Goal: Information Seeking & Learning: Understand process/instructions

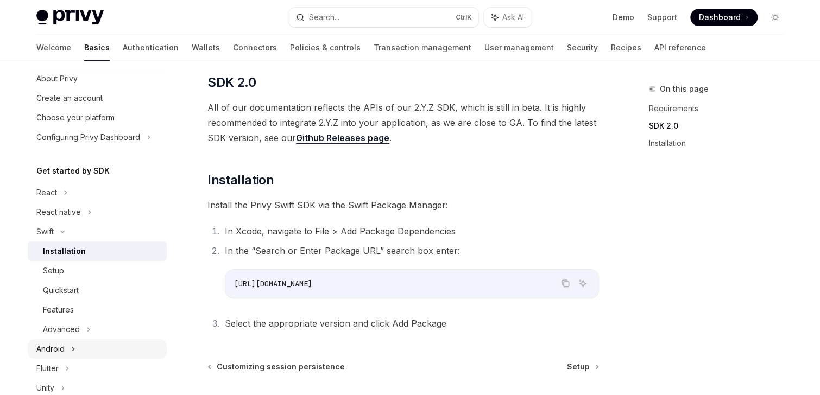
scroll to position [43, 0]
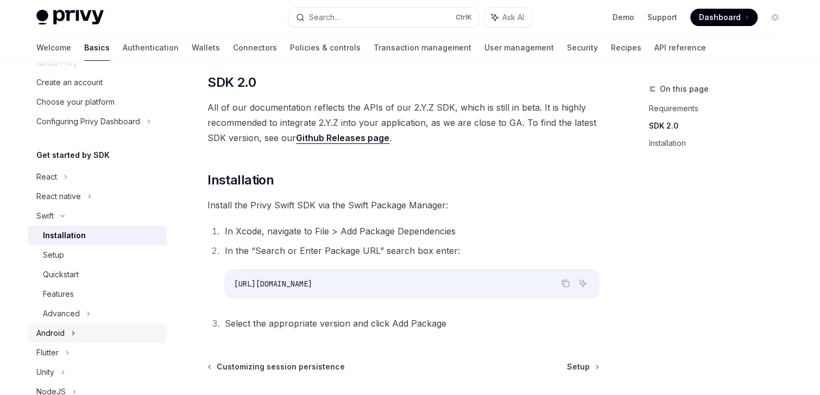
click at [66, 328] on div "Android" at bounding box center [97, 334] width 139 height 20
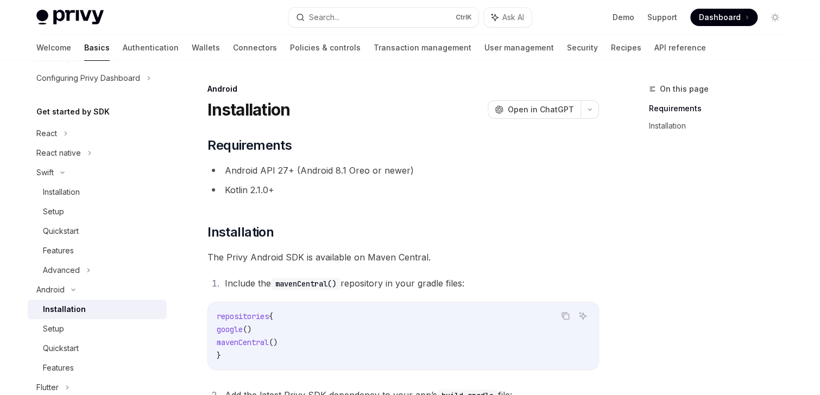
scroll to position [174, 0]
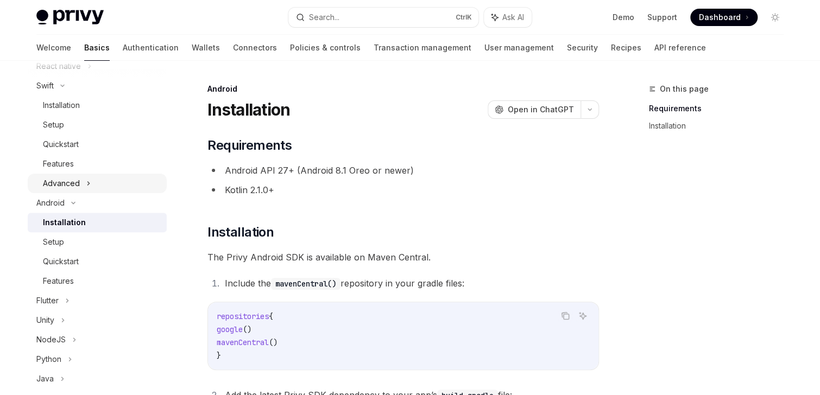
click at [72, 185] on div "Advanced" at bounding box center [61, 183] width 37 height 13
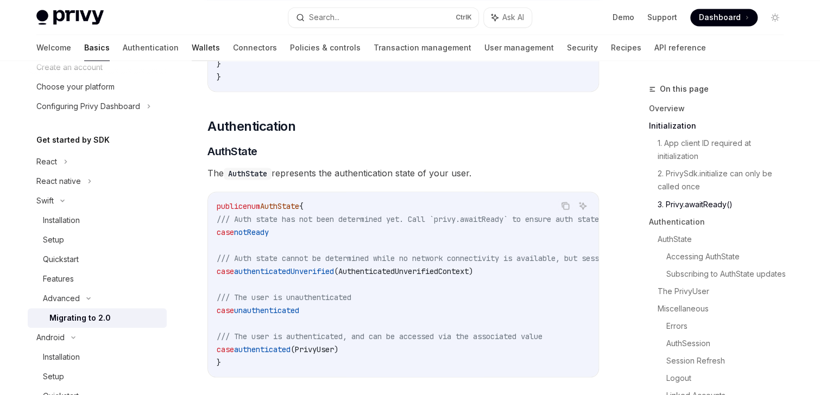
scroll to position [43, 0]
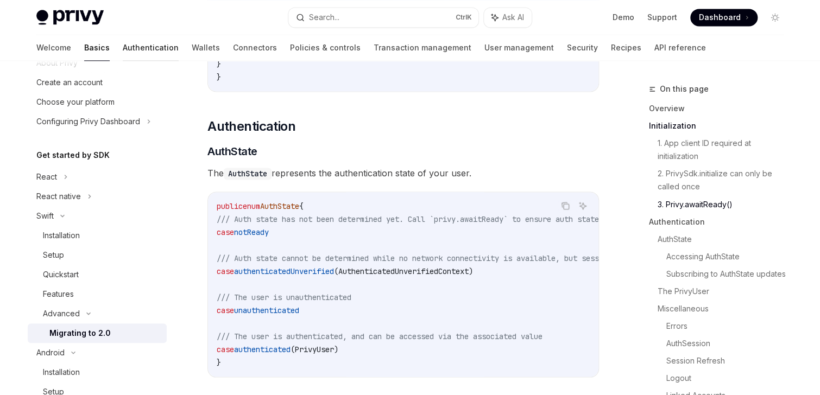
click at [123, 50] on link "Authentication" at bounding box center [151, 48] width 56 height 26
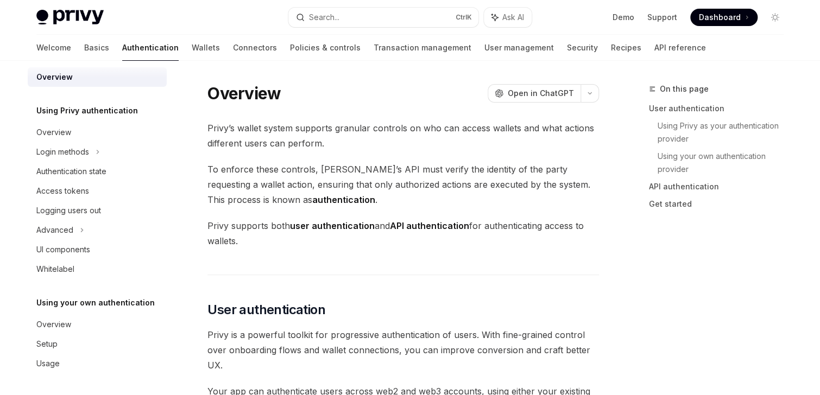
scroll to position [11, 0]
click at [63, 322] on div "Overview" at bounding box center [53, 324] width 35 height 13
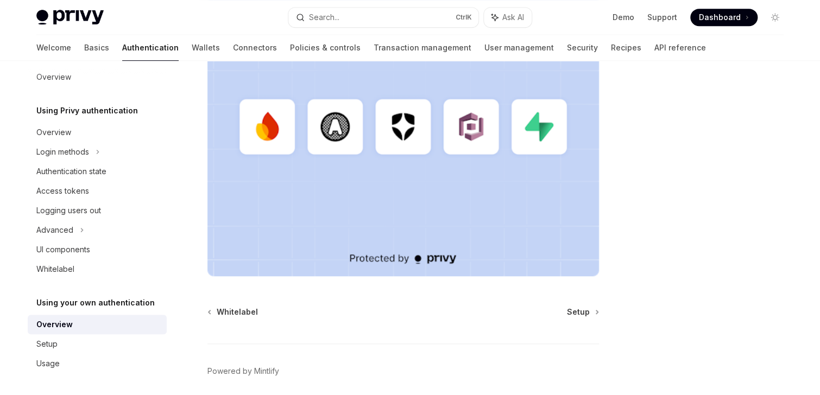
scroll to position [378, 0]
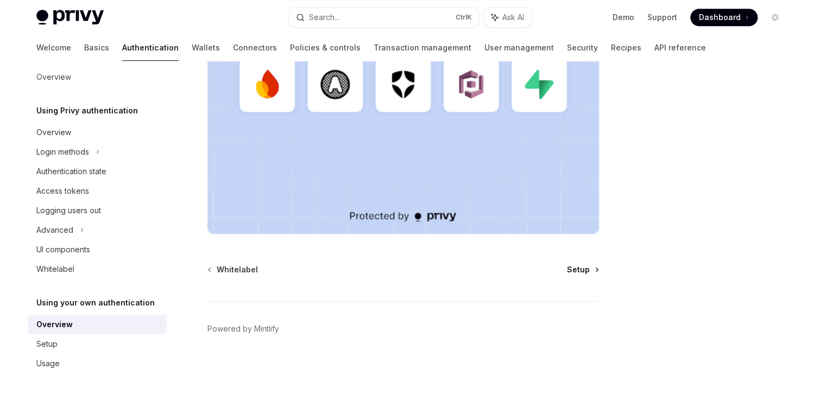
click at [576, 273] on span "Setup" at bounding box center [578, 269] width 23 height 11
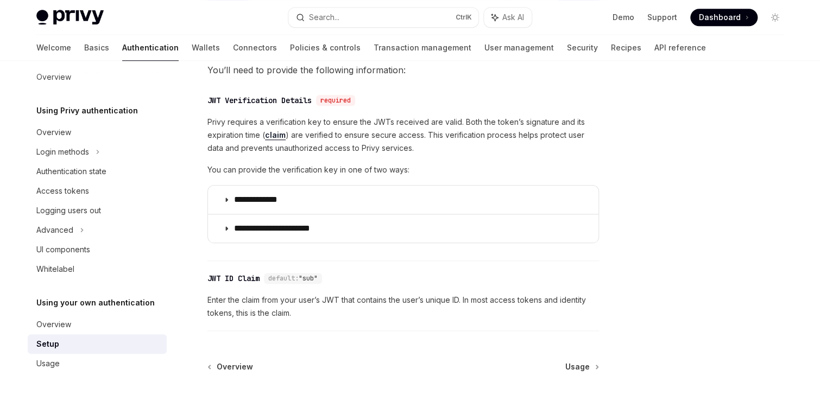
scroll to position [620, 0]
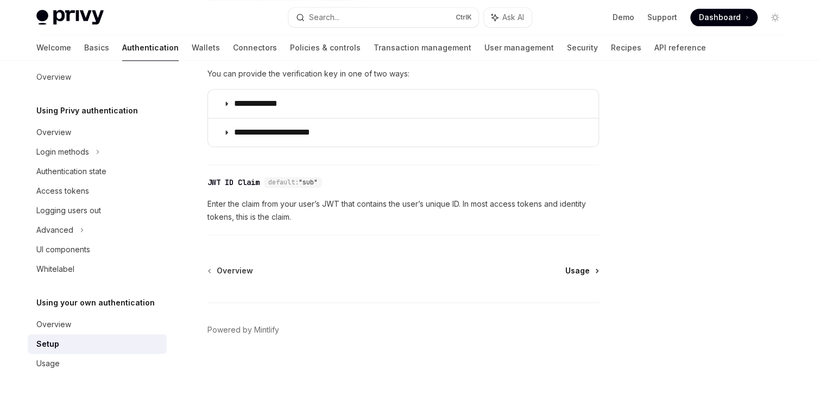
click at [574, 269] on span "Usage" at bounding box center [577, 271] width 24 height 11
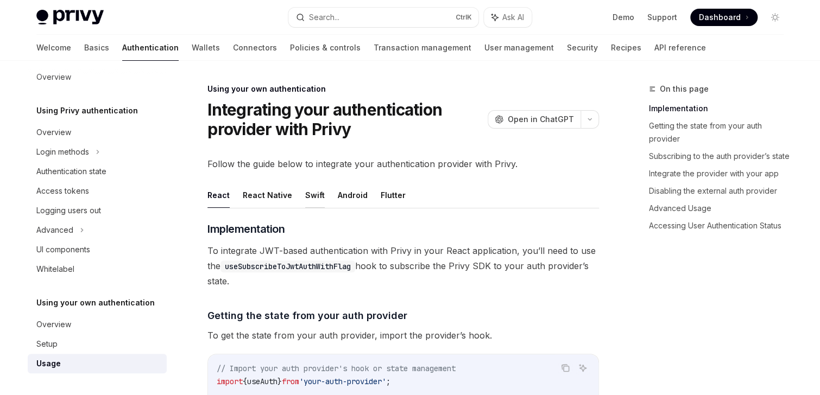
click at [311, 198] on button "Swift" at bounding box center [315, 195] width 20 height 26
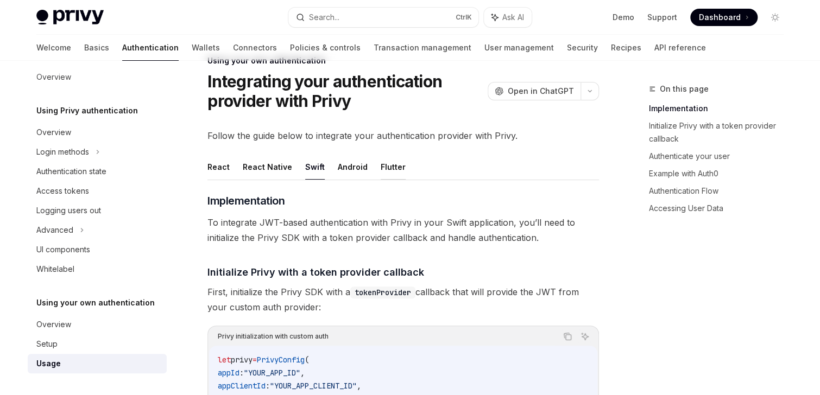
scroll to position [43, 0]
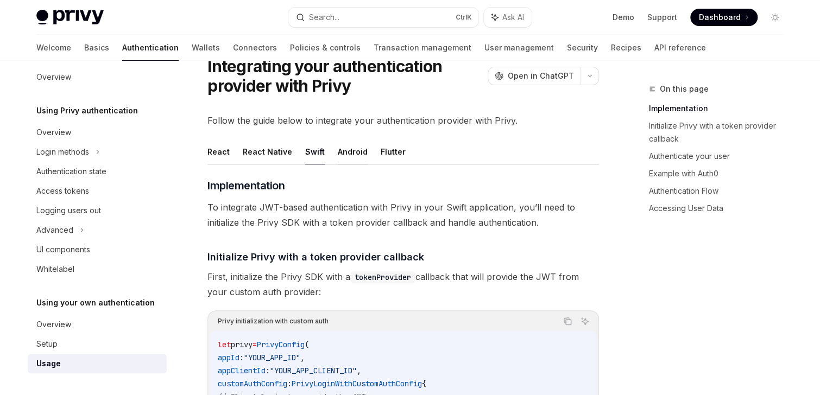
click at [359, 152] on button "Android" at bounding box center [353, 152] width 30 height 26
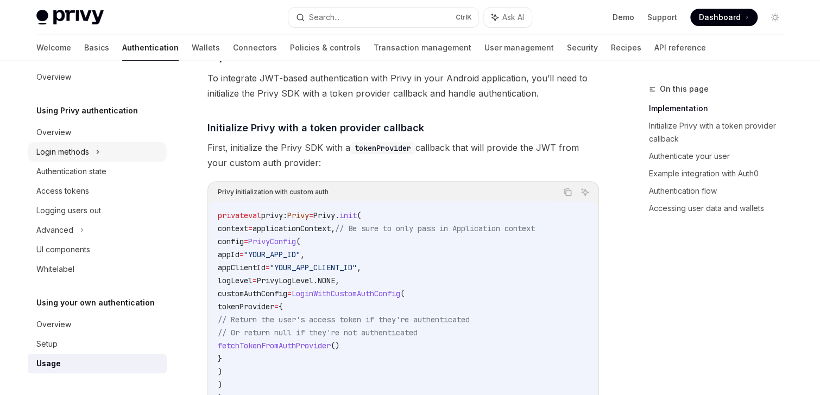
scroll to position [174, 0]
click at [192, 48] on link "Wallets" at bounding box center [206, 48] width 28 height 26
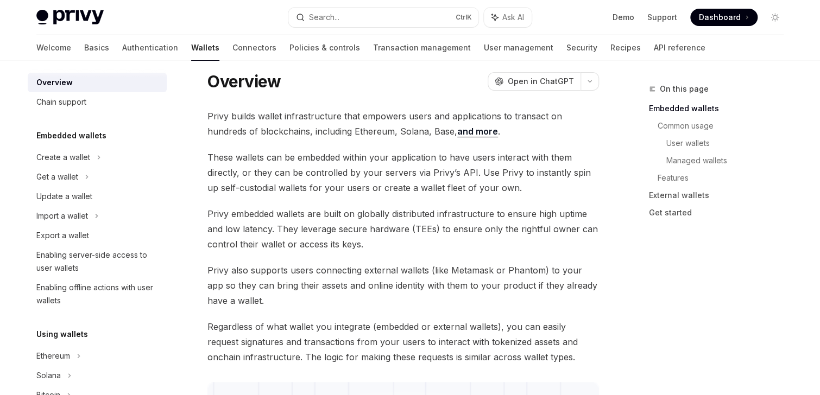
scroll to position [43, 0]
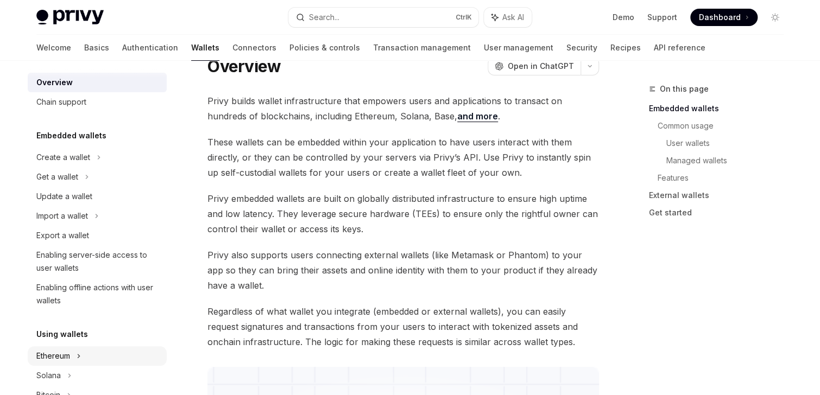
click at [66, 164] on div "Ethereum" at bounding box center [63, 157] width 54 height 13
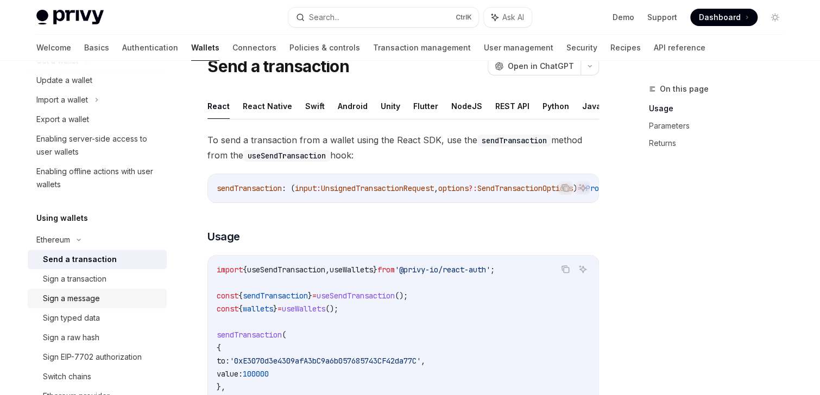
scroll to position [141, 0]
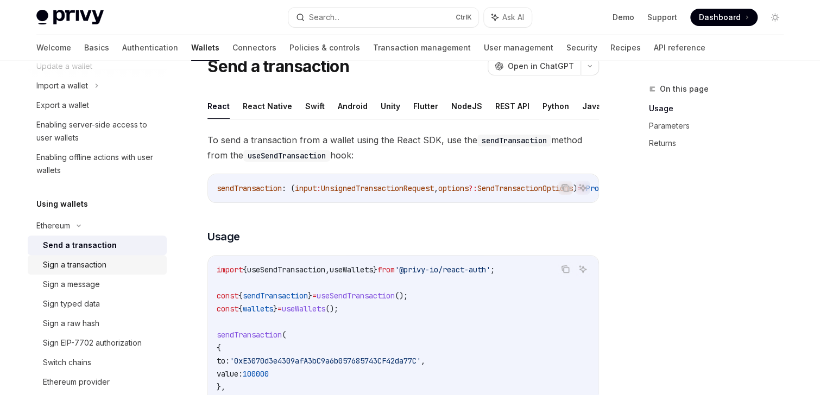
click at [98, 263] on div "Sign a transaction" at bounding box center [75, 265] width 64 height 13
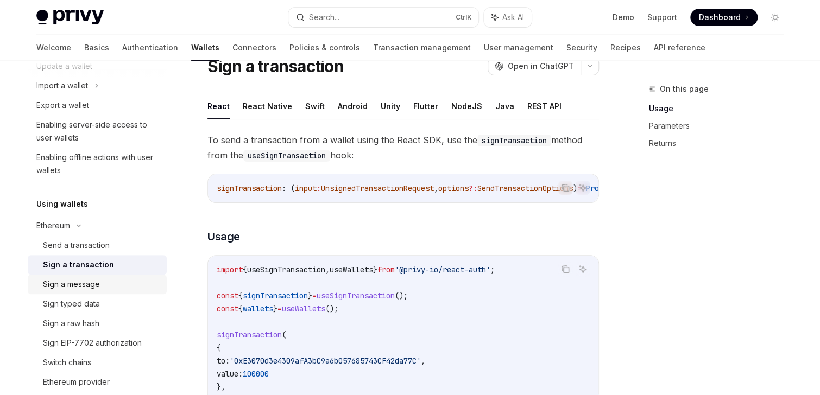
scroll to position [185, 0]
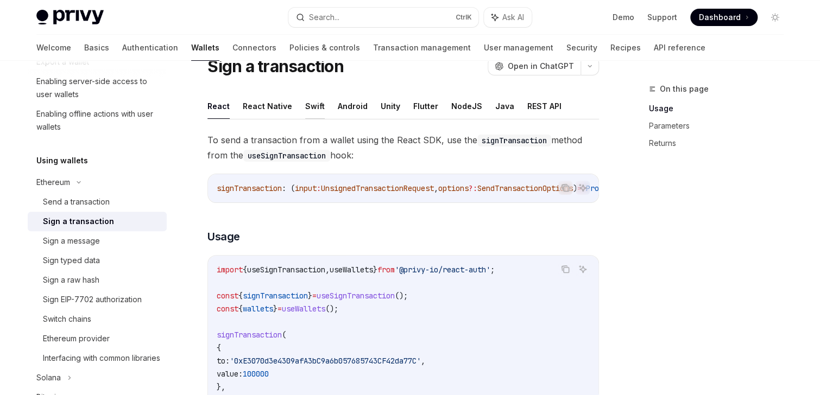
click at [313, 102] on button "Swift" at bounding box center [315, 106] width 20 height 26
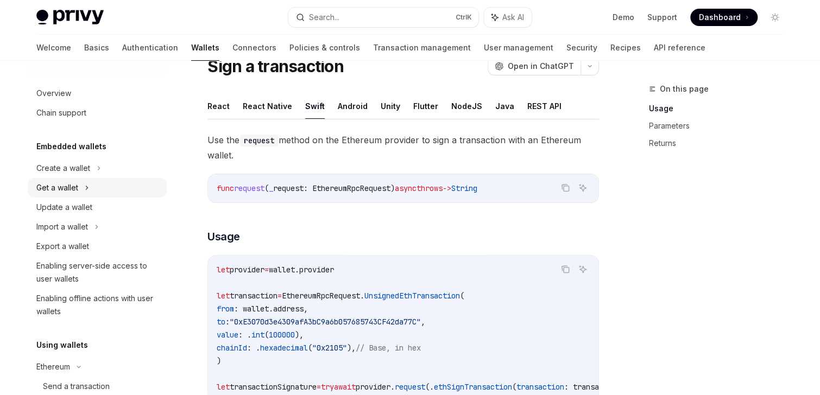
click at [85, 186] on icon at bounding box center [87, 187] width 4 height 13
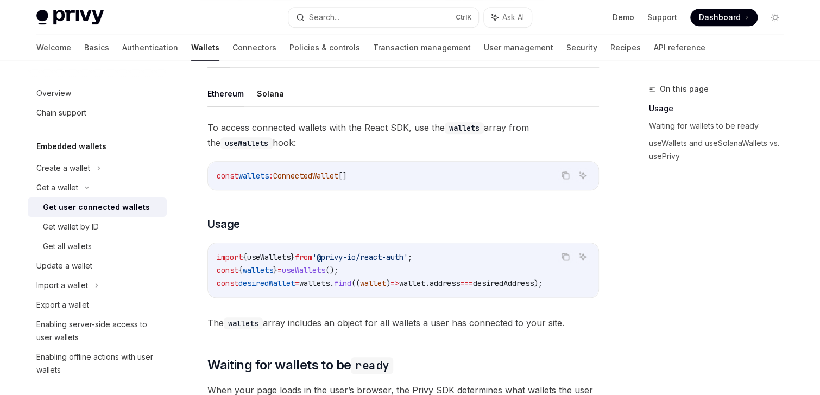
scroll to position [261, 0]
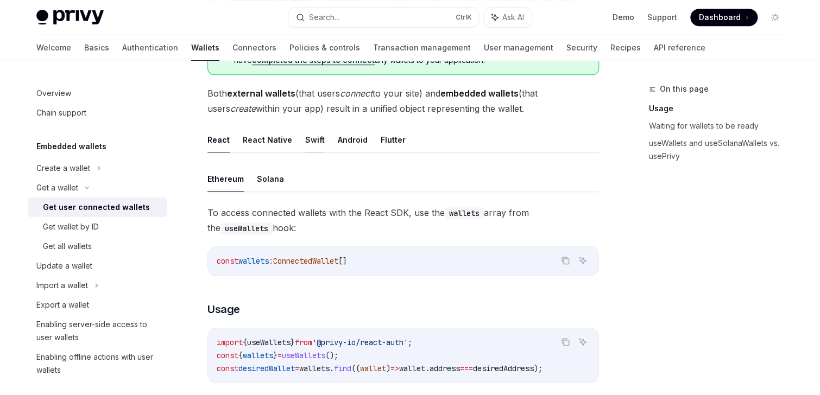
click at [316, 139] on button "Swift" at bounding box center [315, 140] width 20 height 26
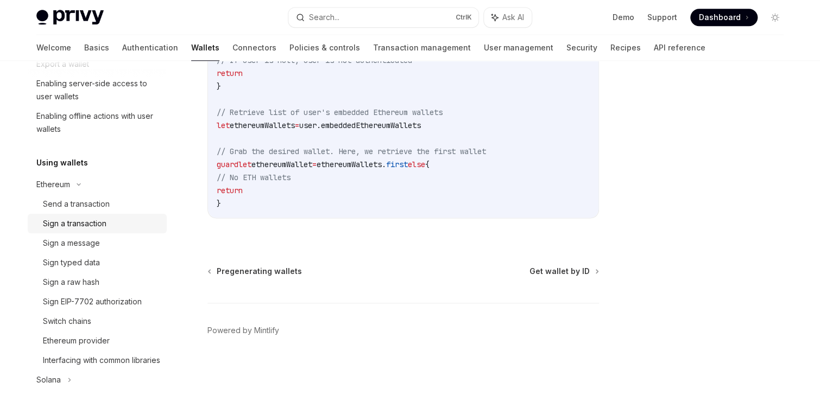
scroll to position [304, 0]
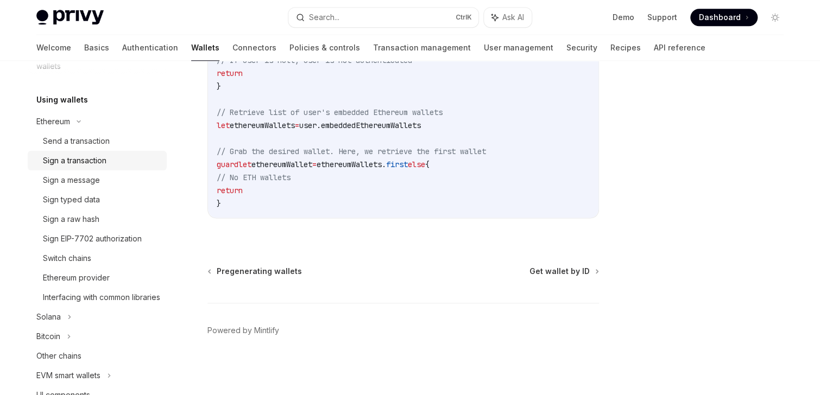
click at [87, 166] on div "Sign a transaction" at bounding box center [75, 160] width 64 height 13
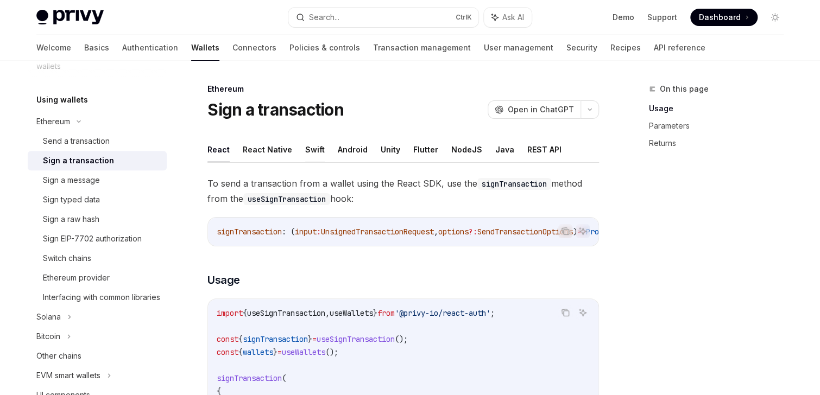
click at [313, 150] on button "Swift" at bounding box center [315, 150] width 20 height 26
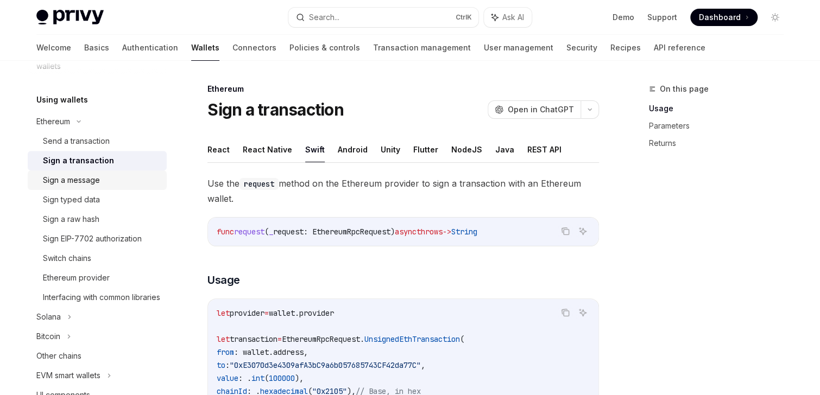
click at [78, 184] on div "Sign a message" at bounding box center [71, 180] width 57 height 13
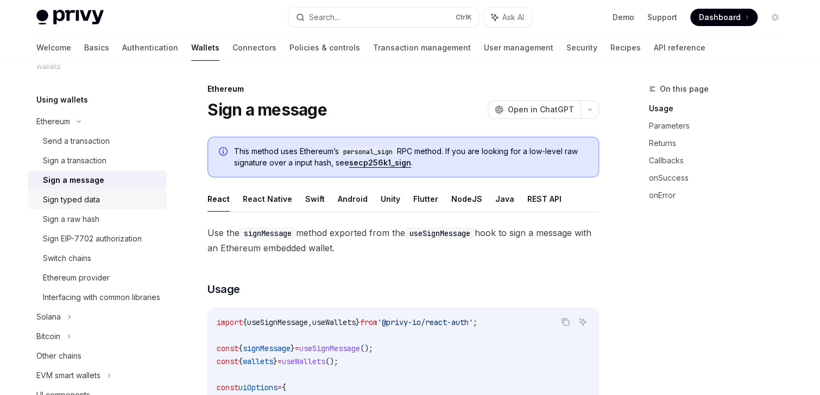
click at [79, 196] on div "Sign typed data" at bounding box center [71, 199] width 57 height 13
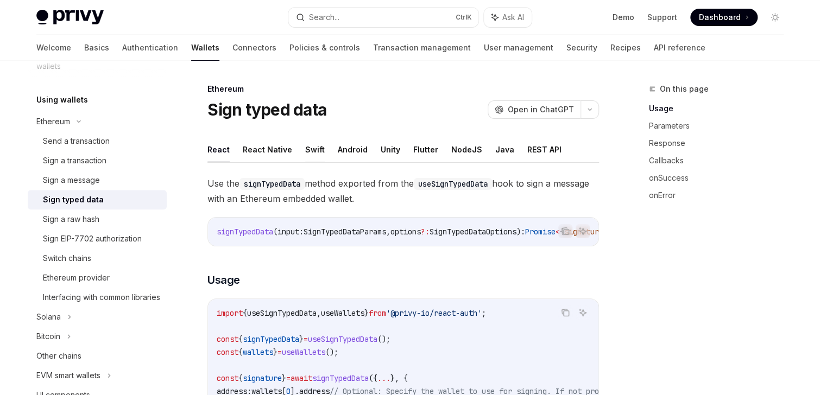
click at [305, 152] on button "Swift" at bounding box center [315, 150] width 20 height 26
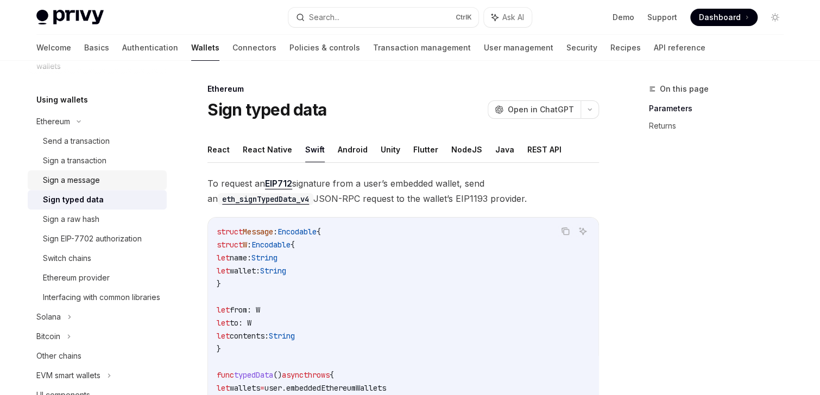
click at [81, 184] on div "Sign a message" at bounding box center [71, 180] width 57 height 13
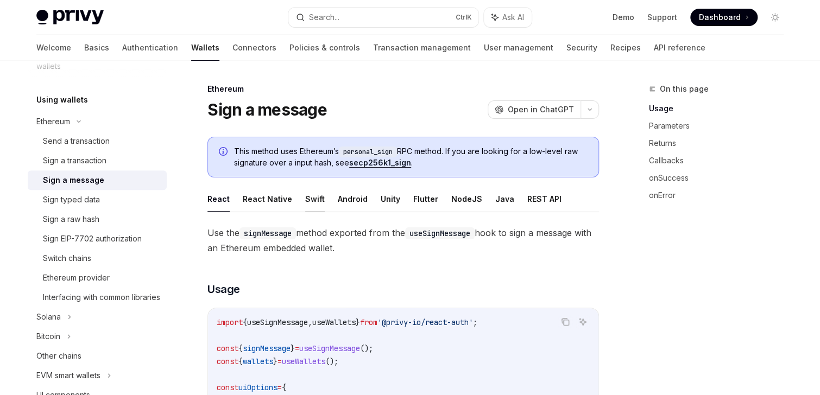
click at [308, 204] on button "Swift" at bounding box center [315, 199] width 20 height 26
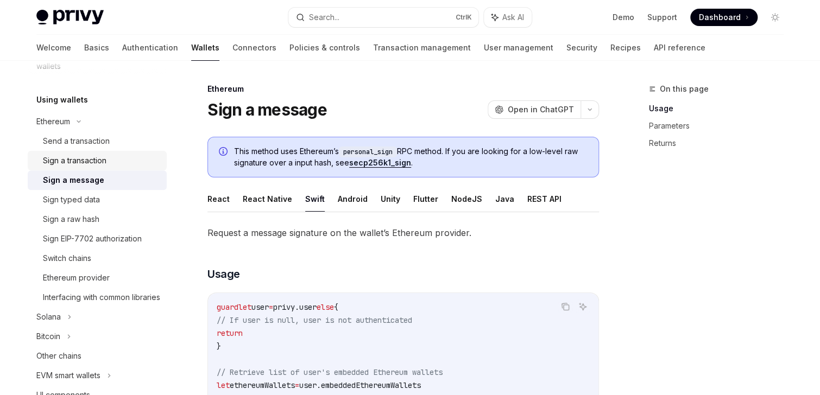
click at [88, 161] on div "Sign a transaction" at bounding box center [75, 160] width 64 height 13
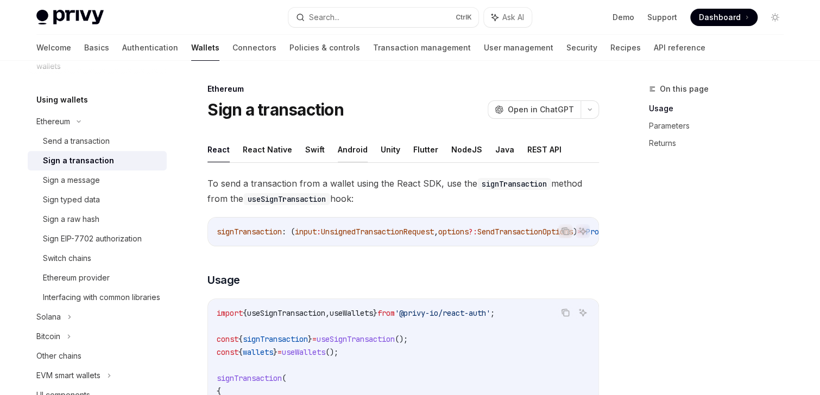
click at [339, 148] on button "Android" at bounding box center [353, 150] width 30 height 26
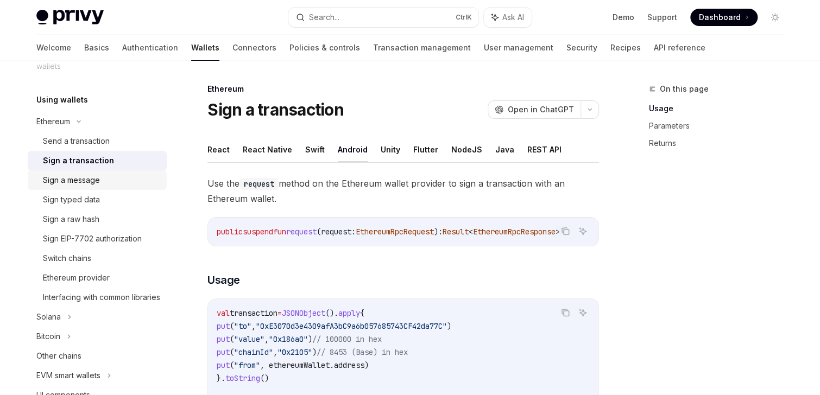
click at [70, 179] on div "Sign a message" at bounding box center [71, 180] width 57 height 13
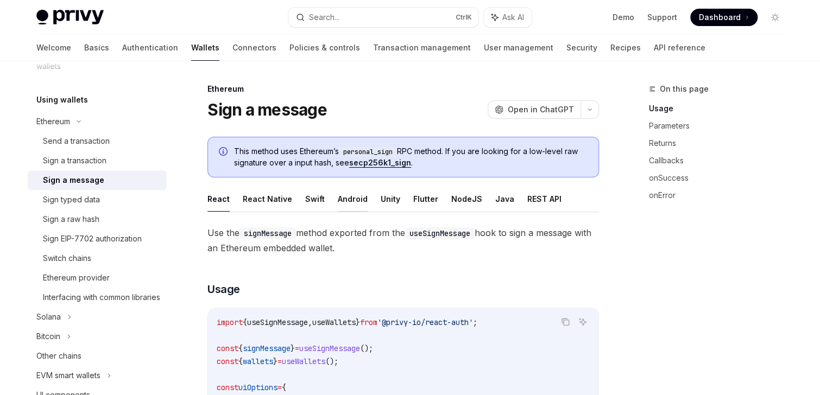
click at [343, 195] on button "Android" at bounding box center [353, 199] width 30 height 26
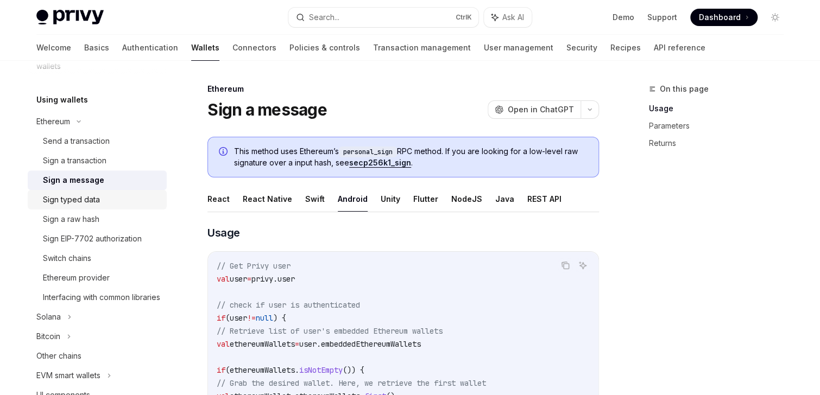
click at [87, 198] on div "Sign typed data" at bounding box center [71, 199] width 57 height 13
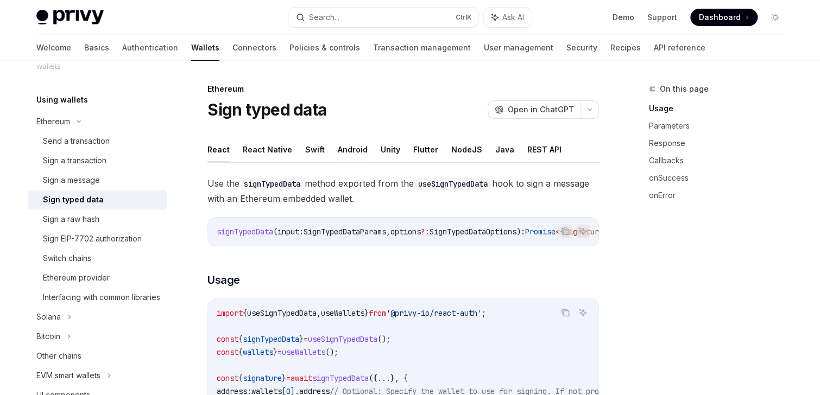
click at [338, 150] on button "Android" at bounding box center [353, 150] width 30 height 26
type textarea "*"
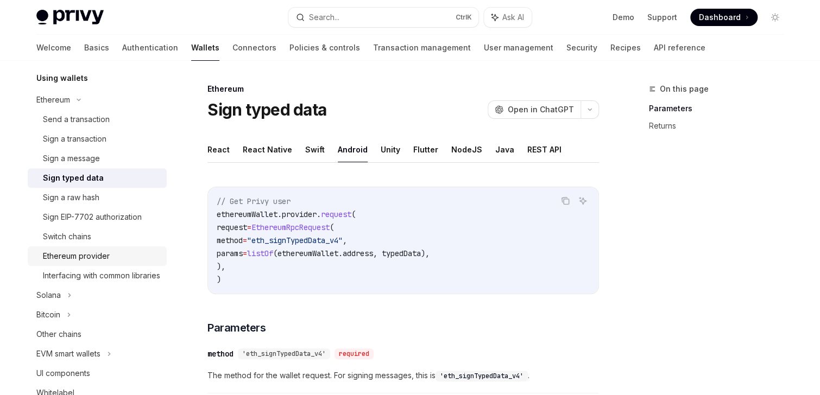
scroll to position [348, 0]
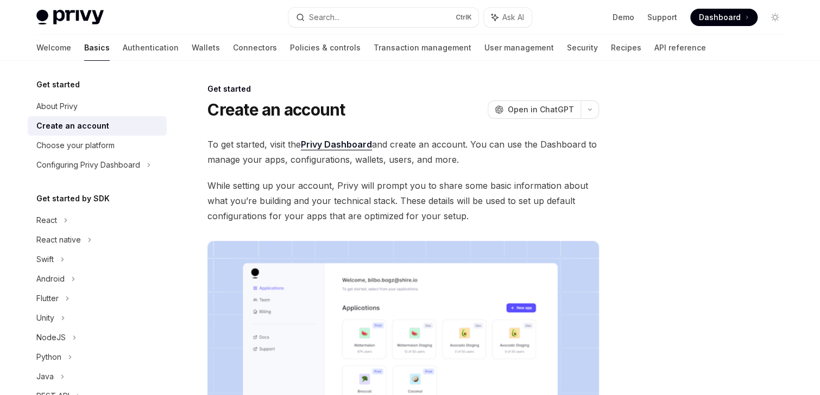
scroll to position [43, 0]
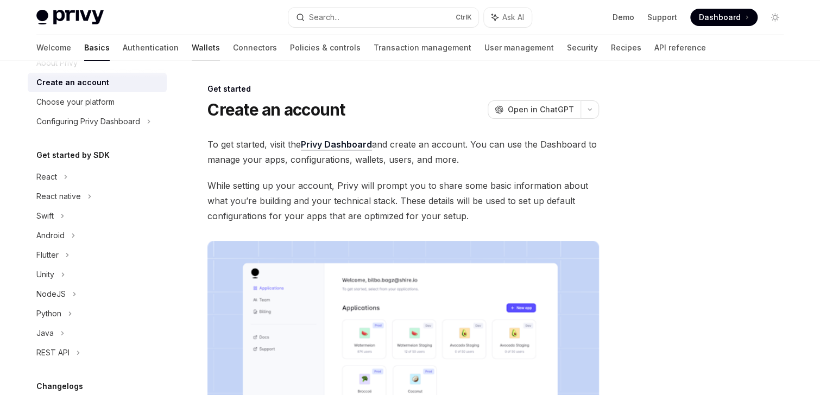
click at [192, 51] on link "Wallets" at bounding box center [206, 48] width 28 height 26
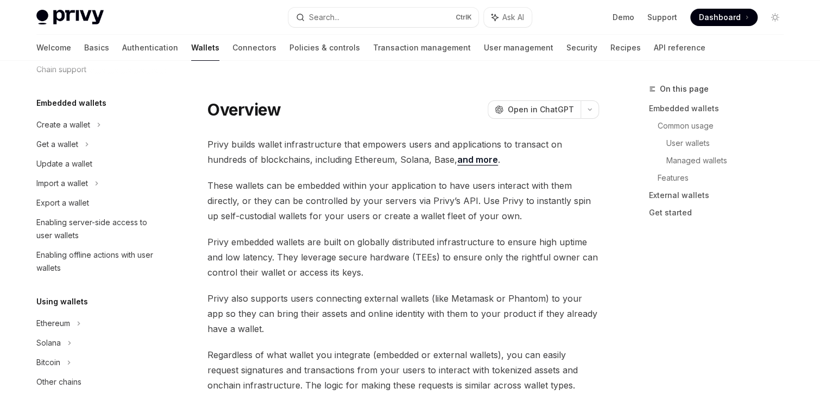
type textarea "*"
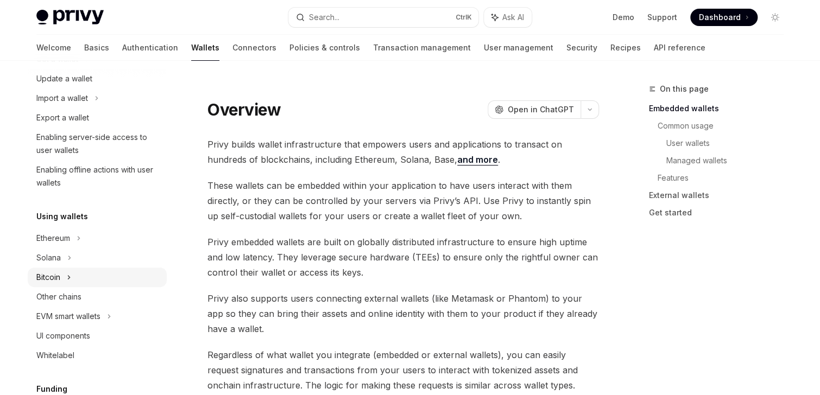
scroll to position [130, 0]
click at [97, 45] on icon at bounding box center [99, 37] width 4 height 13
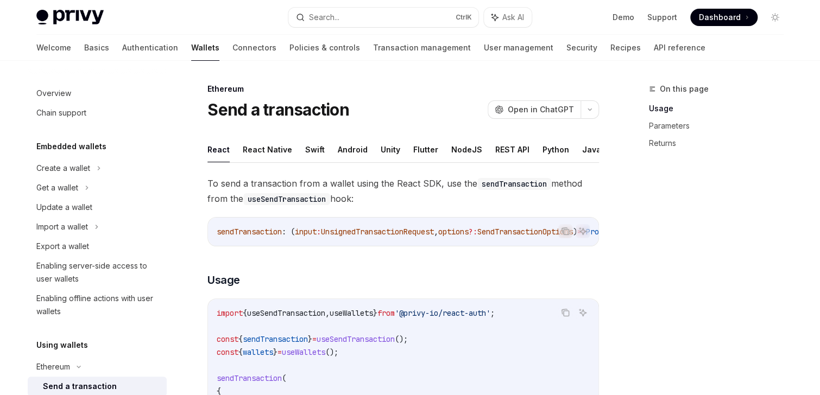
scroll to position [159, 0]
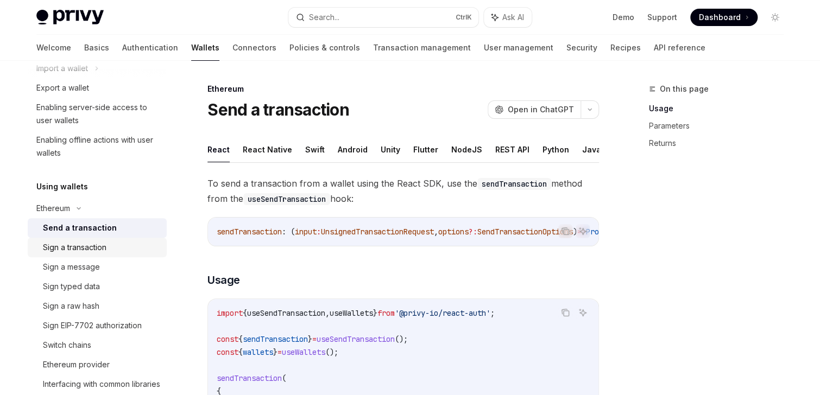
click at [86, 250] on div "Sign a transaction" at bounding box center [75, 247] width 64 height 13
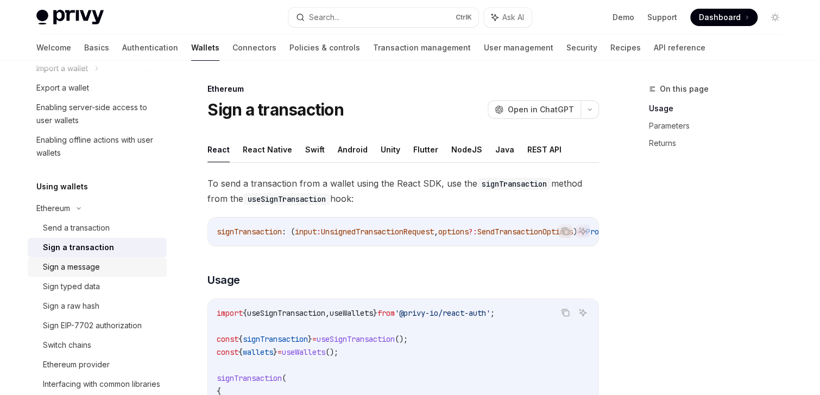
click at [78, 272] on div "Sign a message" at bounding box center [71, 267] width 57 height 13
type textarea "*"
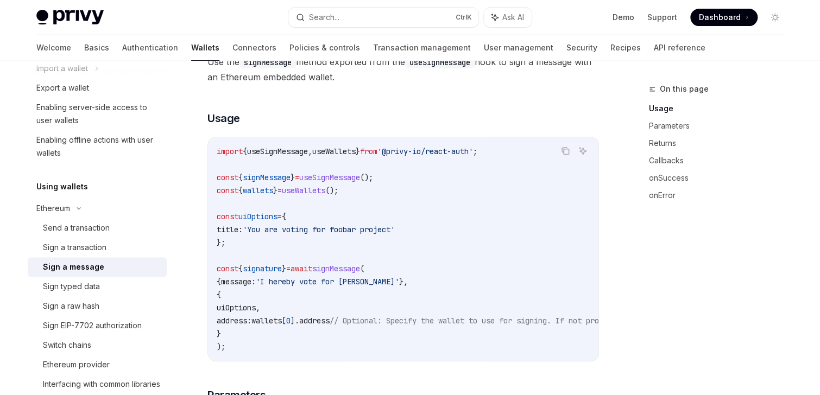
scroll to position [174, 0]
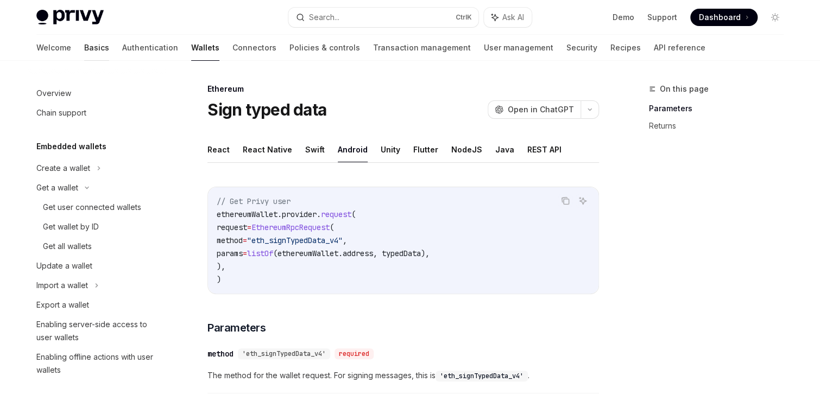
click at [84, 51] on link "Basics" at bounding box center [96, 48] width 25 height 26
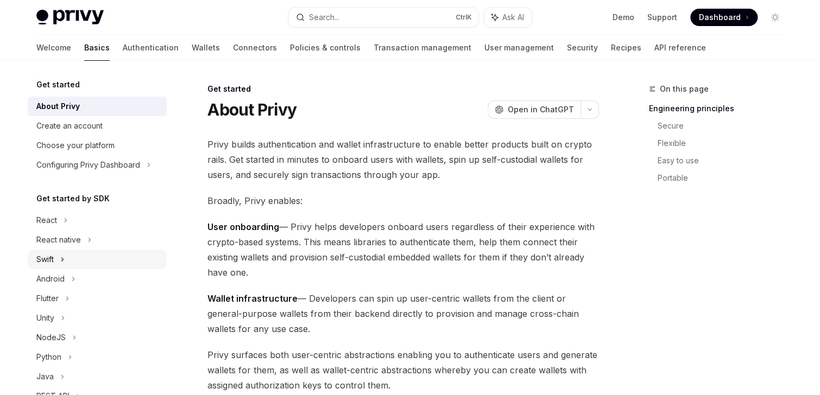
click at [61, 267] on div "Swift" at bounding box center [97, 260] width 139 height 20
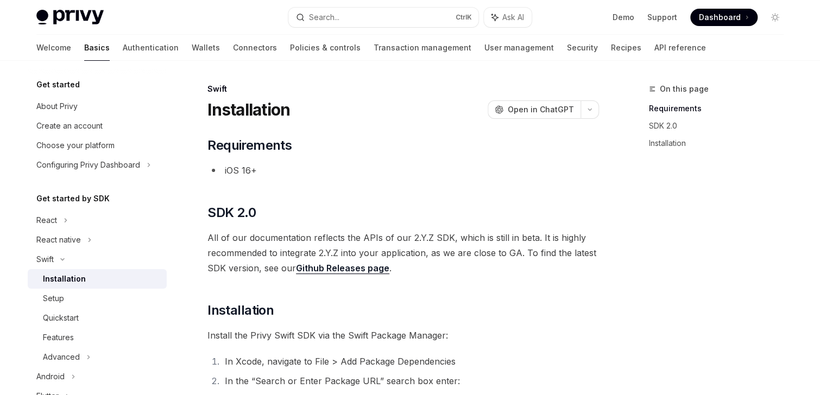
click at [533, 271] on span "All of our documentation reflects the APIs of our 2.Y.Z SDK, which is still in …" at bounding box center [403, 253] width 392 height 46
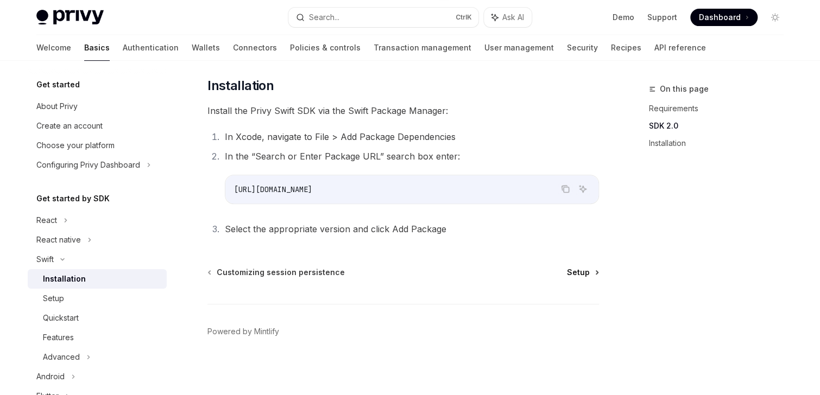
scroll to position [227, 0]
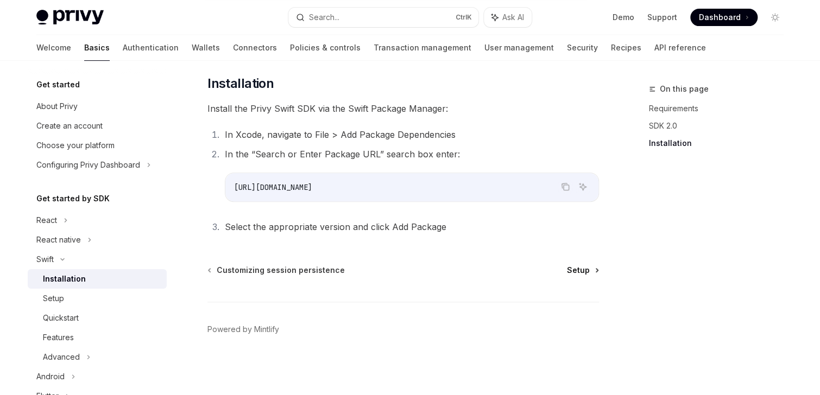
click at [581, 266] on span "Setup" at bounding box center [578, 270] width 23 height 11
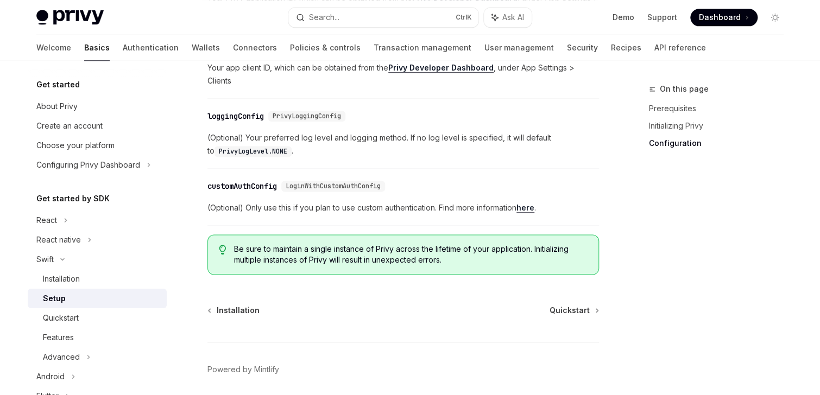
scroll to position [652, 0]
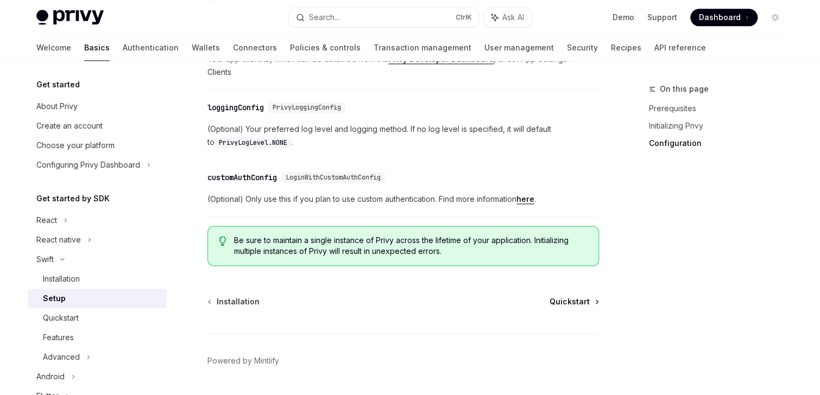
click at [582, 297] on span "Quickstart" at bounding box center [570, 302] width 40 height 11
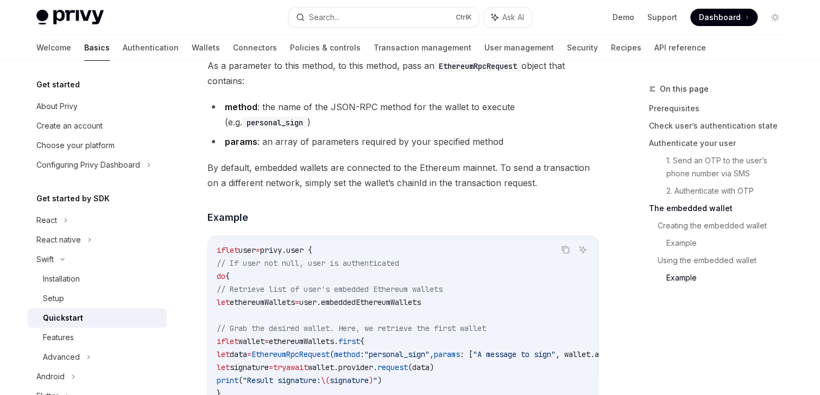
scroll to position [2259, 0]
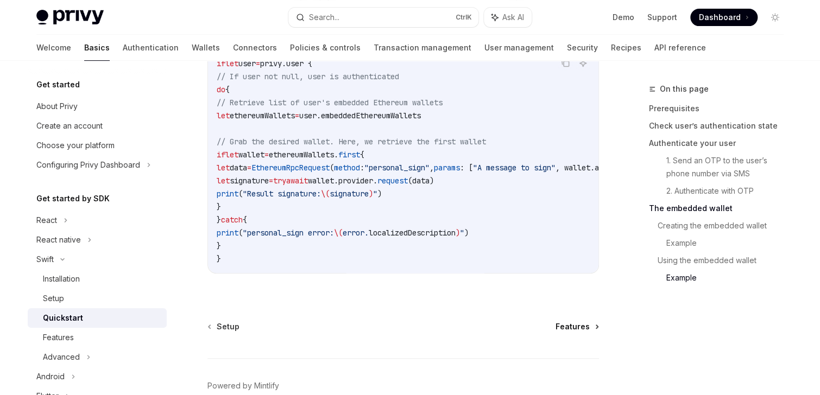
click at [572, 332] on span "Features" at bounding box center [573, 327] width 34 height 11
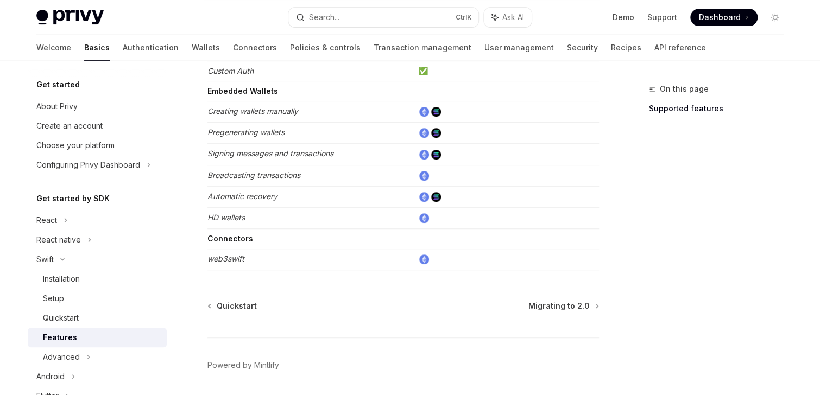
scroll to position [257, 0]
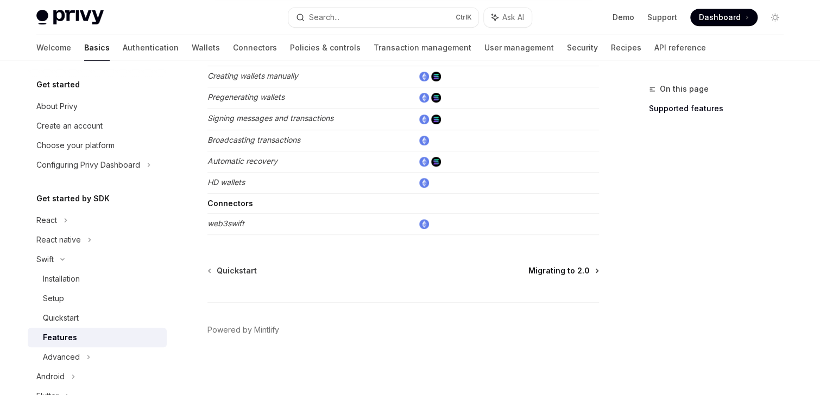
click at [554, 268] on span "Migrating to 2.0" at bounding box center [558, 271] width 61 height 11
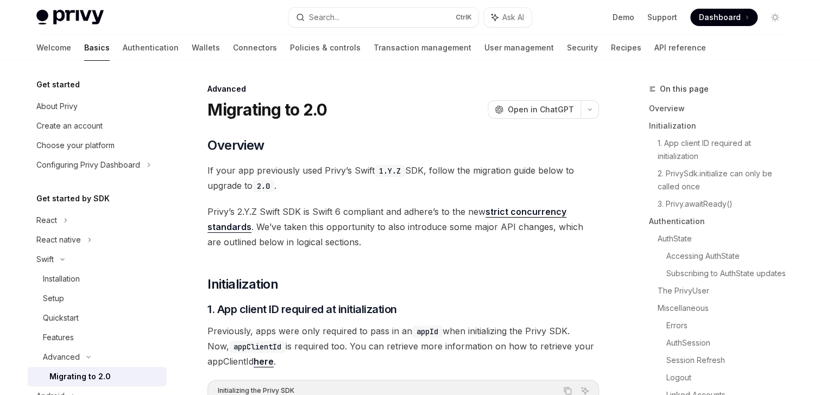
type textarea "*"
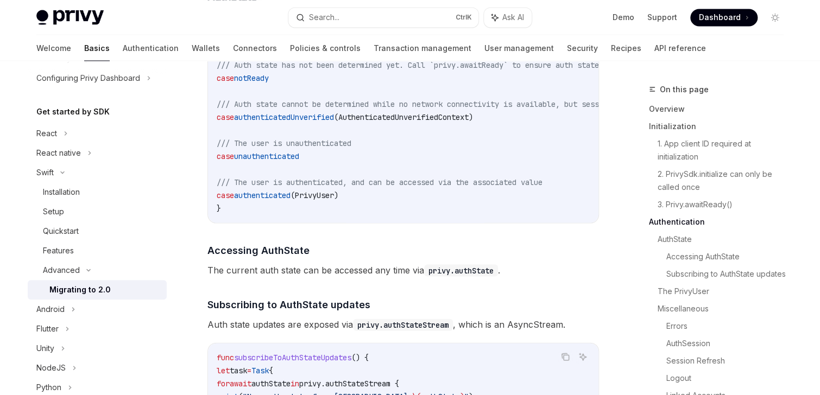
scroll to position [1086, 0]
